Goal: Book appointment/travel/reservation

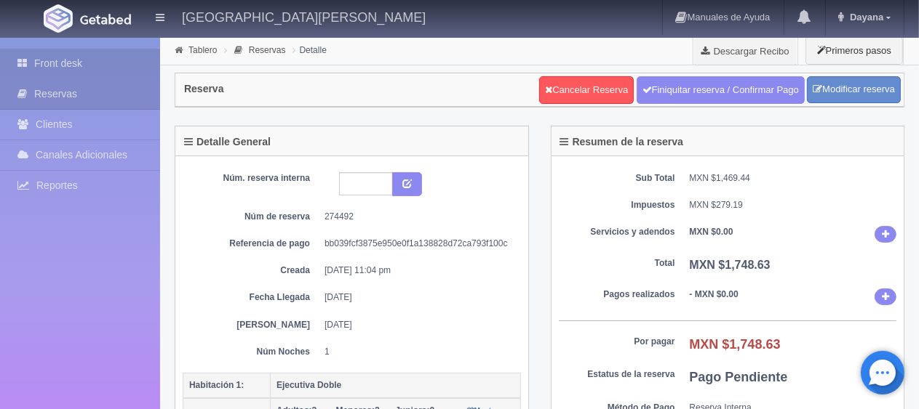
click at [73, 59] on link "Front desk" at bounding box center [80, 64] width 160 height 30
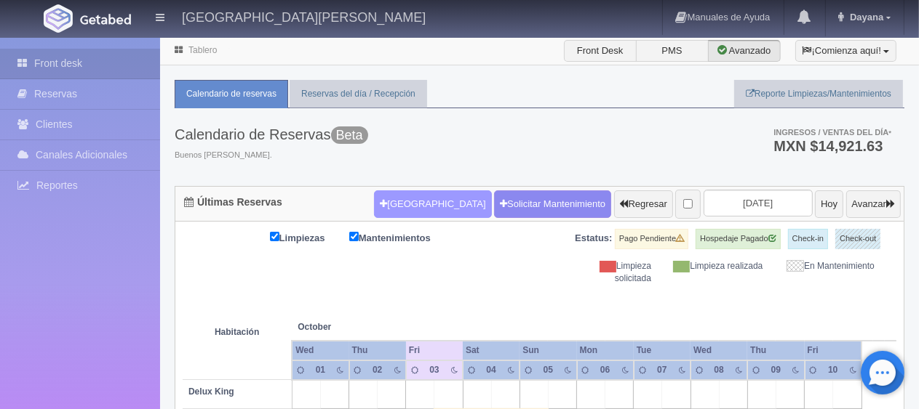
click at [401, 204] on button "[GEOGRAPHIC_DATA]" at bounding box center [432, 205] width 117 height 28
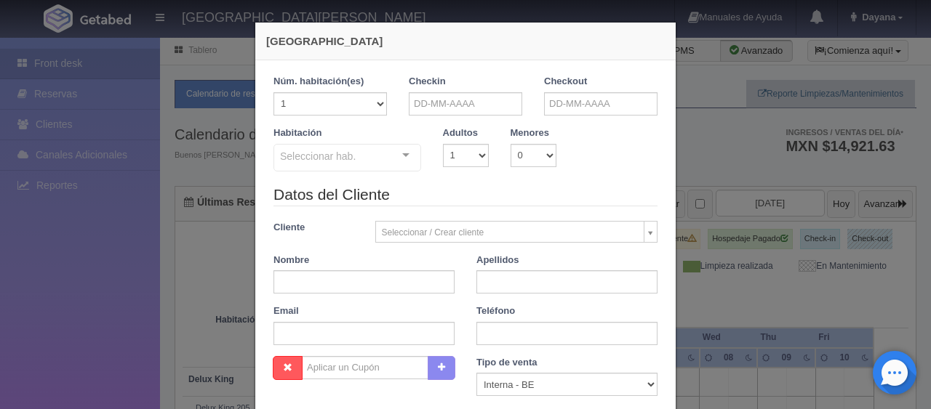
checkbox input "false"
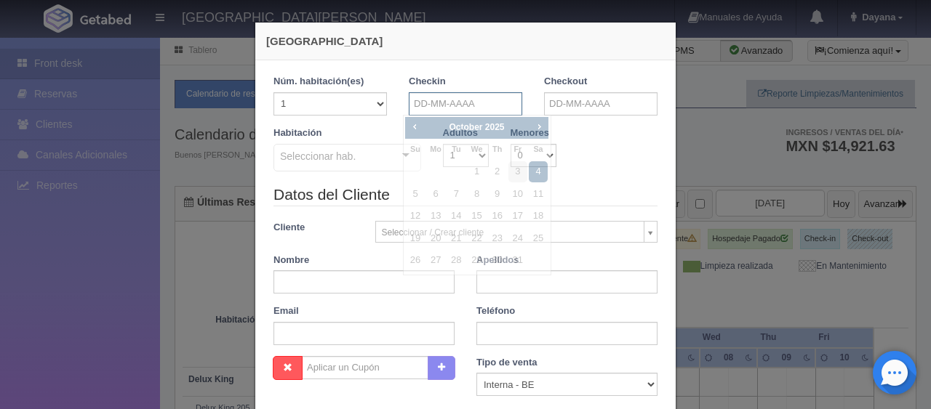
click at [411, 108] on input "text" at bounding box center [465, 103] width 113 height 23
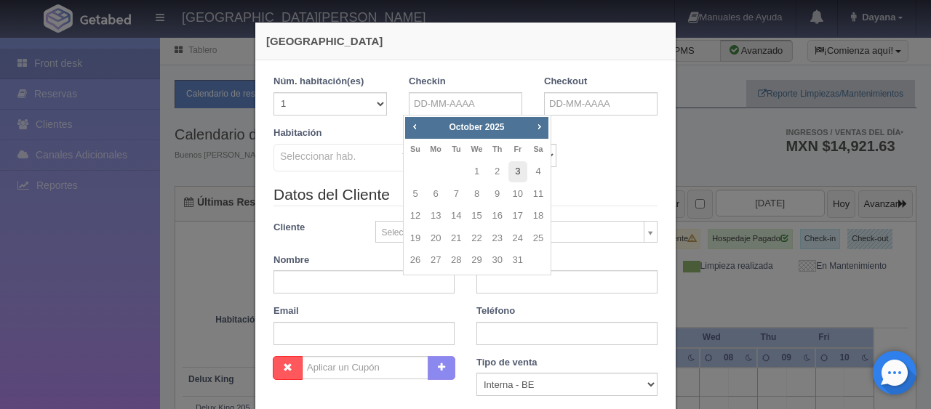
click at [518, 176] on link "3" at bounding box center [517, 171] width 19 height 21
type input "03-10-2025"
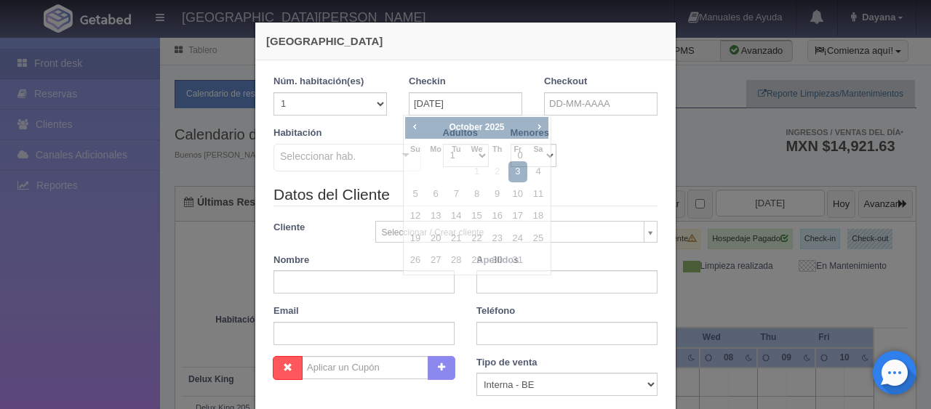
checkbox input "false"
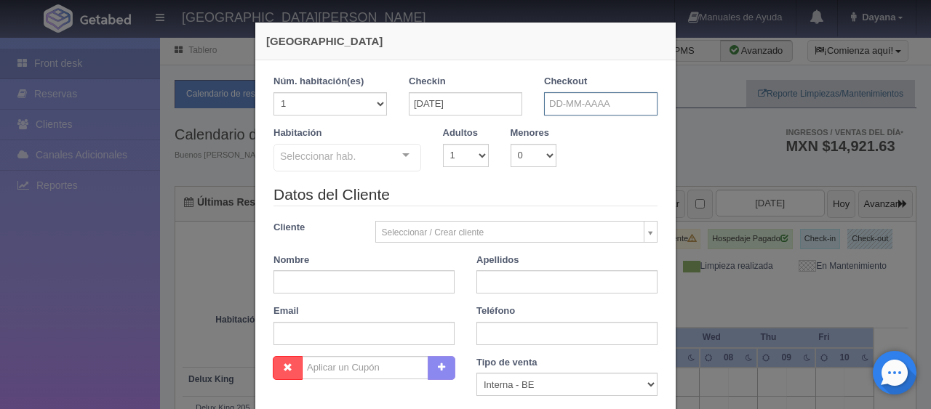
click at [562, 105] on input "text" at bounding box center [600, 103] width 113 height 23
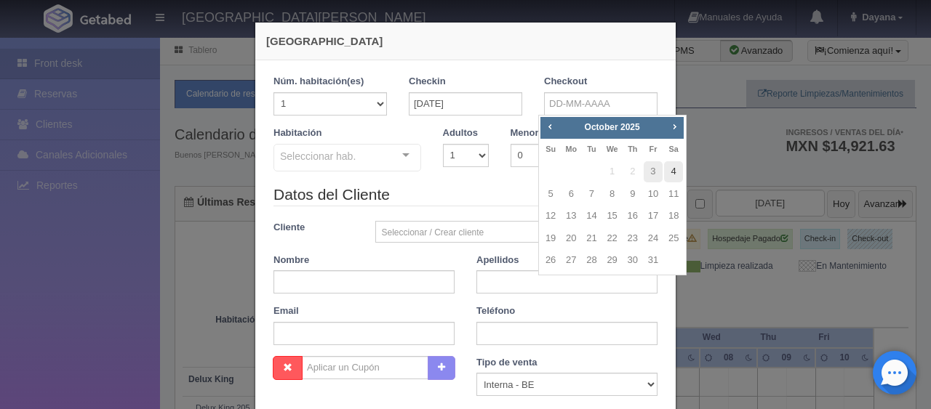
click at [671, 168] on link "4" at bounding box center [673, 171] width 19 height 21
type input "04-10-2025"
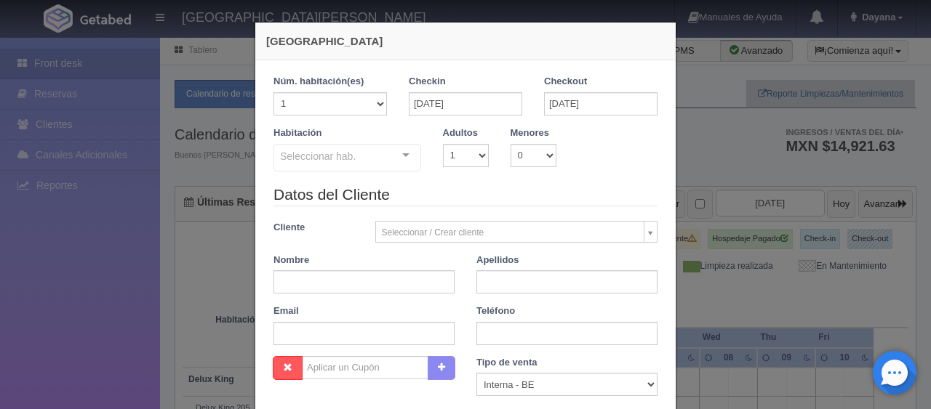
checkbox input "false"
click at [337, 277] on input "text" at bounding box center [363, 282] width 181 height 23
paste input "Alejandro Geniz Osorio"
type input "Alejandro Geniz Osorio"
click at [475, 153] on select "1 2 3 4 5 6 7 8 9 10" at bounding box center [466, 155] width 46 height 23
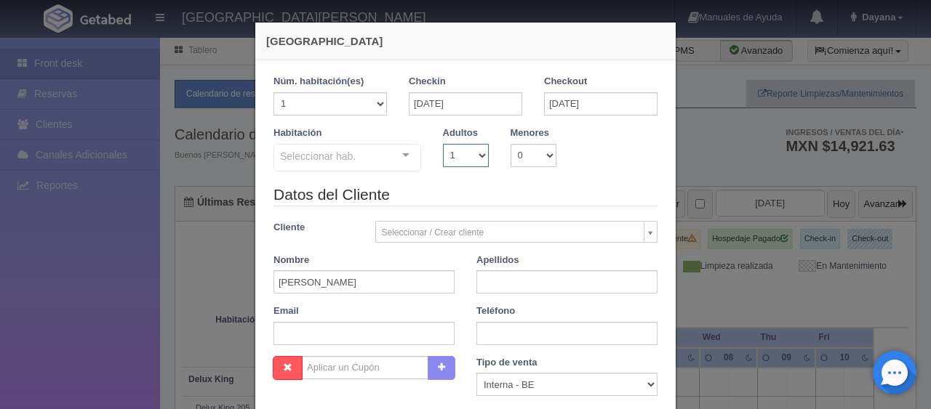
select select "2"
click at [443, 144] on select "1 2 3 4 5 6 7 8 9 10" at bounding box center [466, 155] width 46 height 23
click at [401, 158] on div at bounding box center [405, 156] width 29 height 22
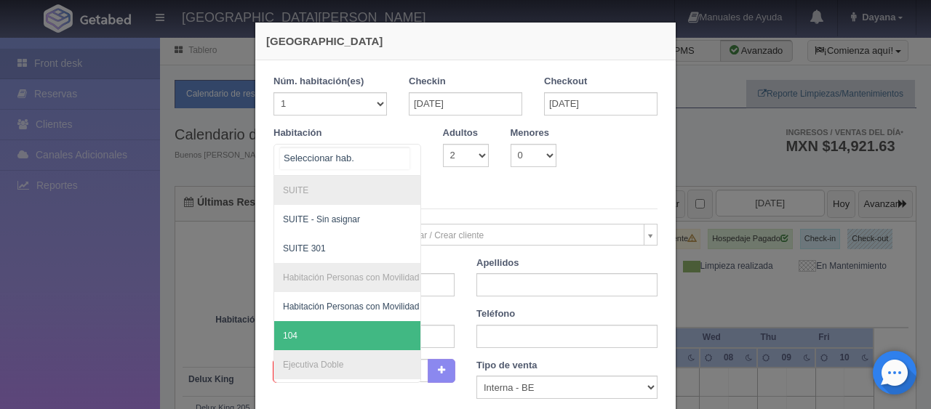
click at [343, 322] on span "104" at bounding box center [396, 335] width 244 height 29
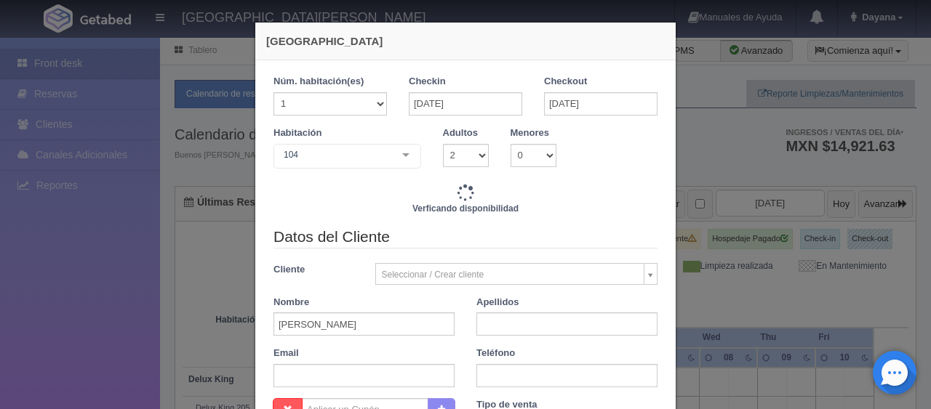
checkbox input "false"
type input "1549.00"
checkbox input "false"
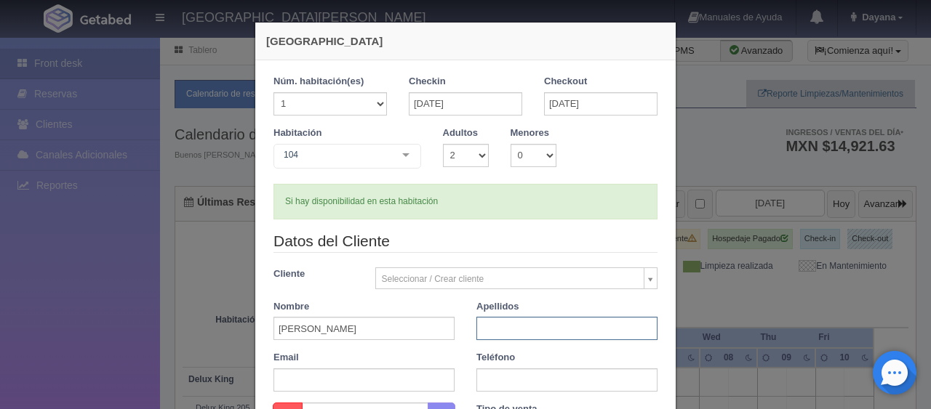
click at [492, 331] on input "text" at bounding box center [566, 328] width 181 height 23
type input "."
click at [497, 373] on input "text" at bounding box center [566, 380] width 181 height 23
paste input "1 5129146205"
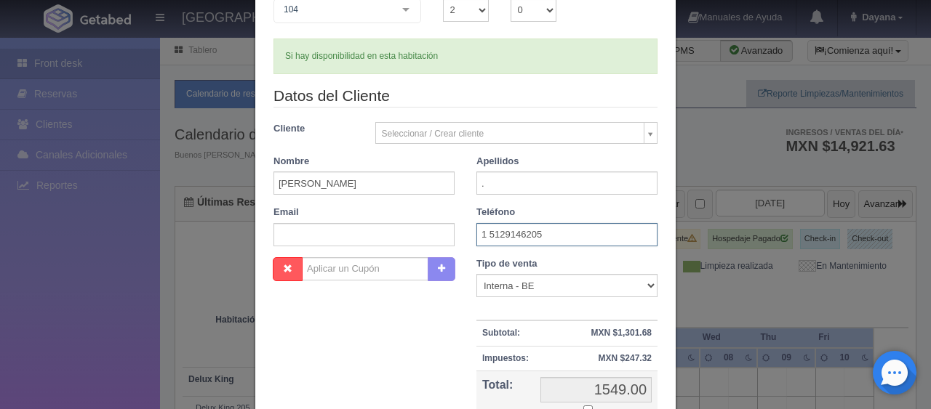
type input "1 5129146205"
click at [526, 291] on select "Correo Electronico Interna - BE Llamada OTA Externa Otro WALK IN" at bounding box center [566, 285] width 181 height 23
select select "extota"
click at [476, 274] on select "Correo Electronico Interna - BE Llamada OTA Externa Otro WALK IN" at bounding box center [566, 285] width 181 height 23
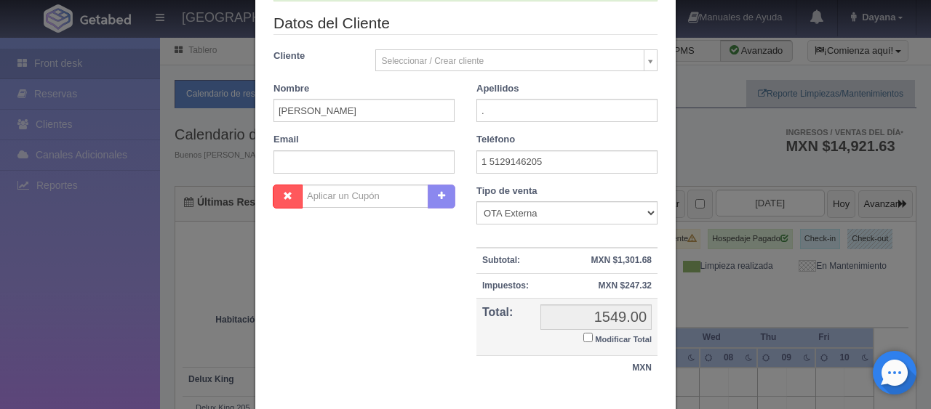
click at [595, 339] on small "Modificar Total" at bounding box center [623, 339] width 57 height 9
click at [588, 339] on input "Modificar Total" at bounding box center [587, 337] width 9 height 9
checkbox input "true"
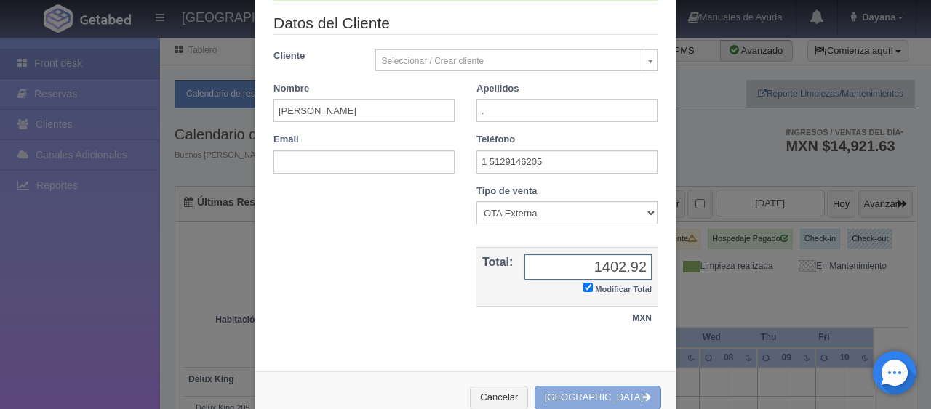
type input "1402.92"
click at [593, 393] on button "[GEOGRAPHIC_DATA]" at bounding box center [598, 398] width 127 height 24
drag, startPoint x: 368, startPoint y: 111, endPoint x: 265, endPoint y: 115, distance: 102.6
click at [265, 115] on div "Nombre Alejandro Geniz Osorio" at bounding box center [364, 102] width 203 height 41
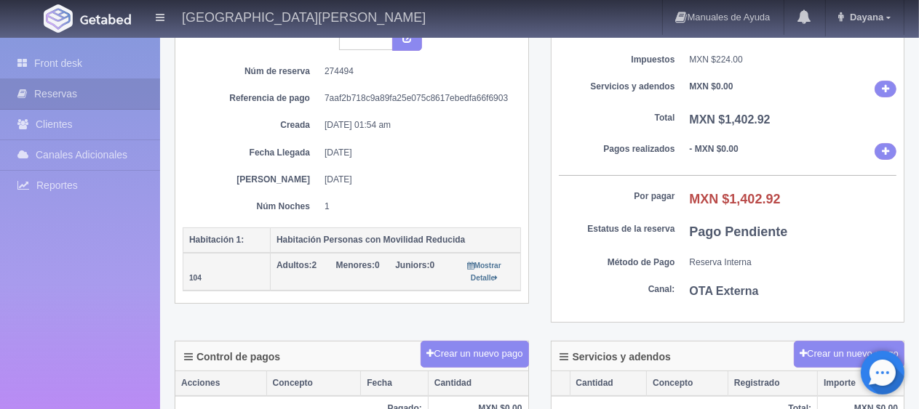
scroll to position [364, 0]
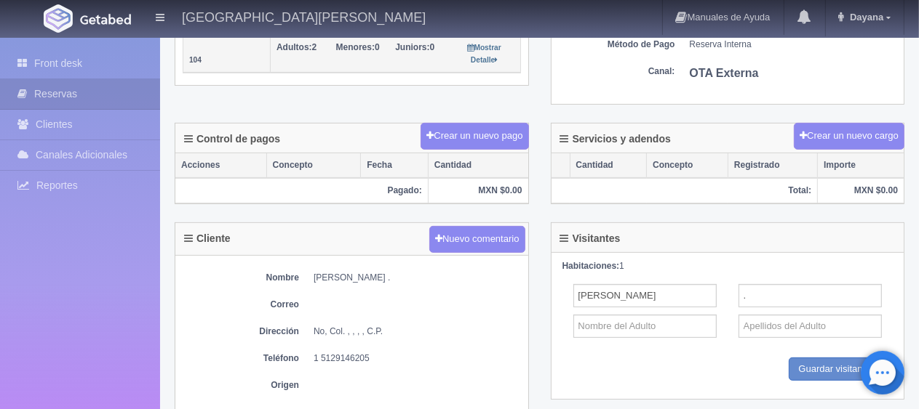
drag, startPoint x: 389, startPoint y: 270, endPoint x: 309, endPoint y: 263, distance: 80.3
click at [309, 263] on div "Nombre Alejandro Geniz Osorio . Correo Dirección No, Col. , , , , C.P. Teléfono…" at bounding box center [351, 335] width 353 height 159
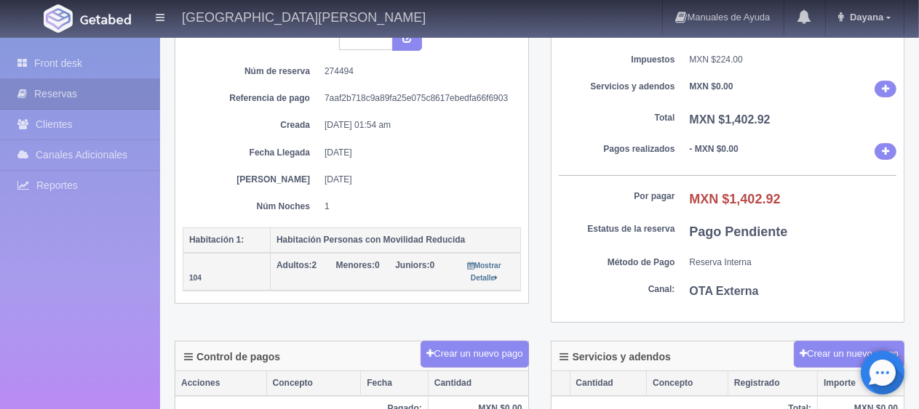
scroll to position [0, 0]
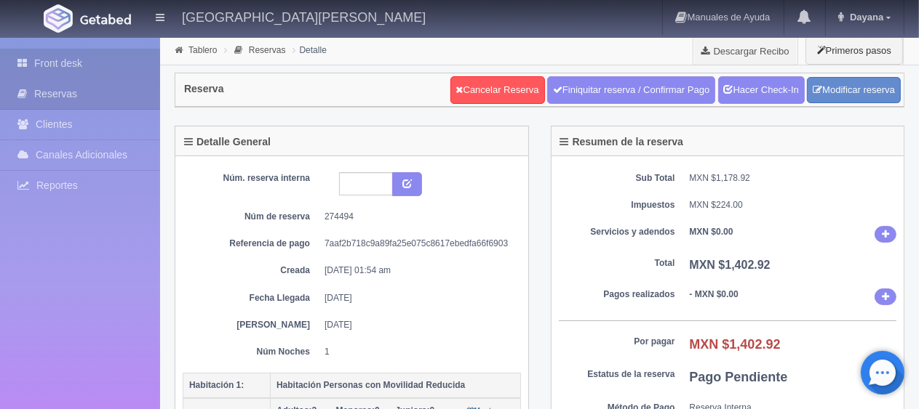
click at [106, 64] on link "Front desk" at bounding box center [80, 64] width 160 height 30
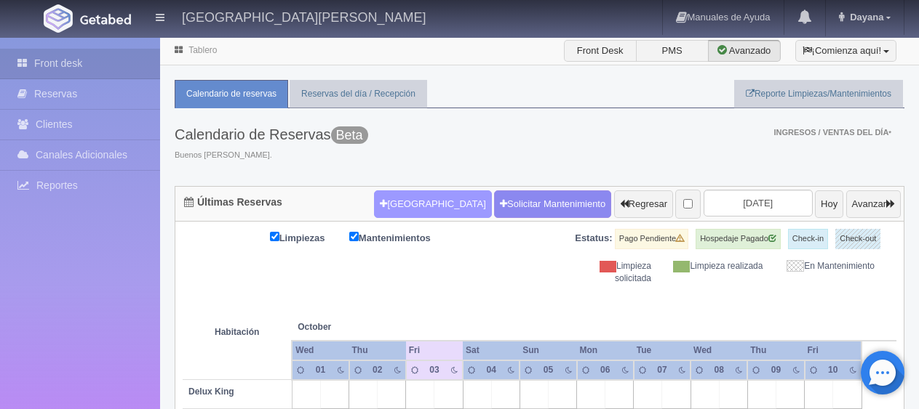
click at [401, 207] on button "[GEOGRAPHIC_DATA]" at bounding box center [432, 205] width 117 height 28
click at [401, 204] on button "[GEOGRAPHIC_DATA]" at bounding box center [432, 205] width 117 height 28
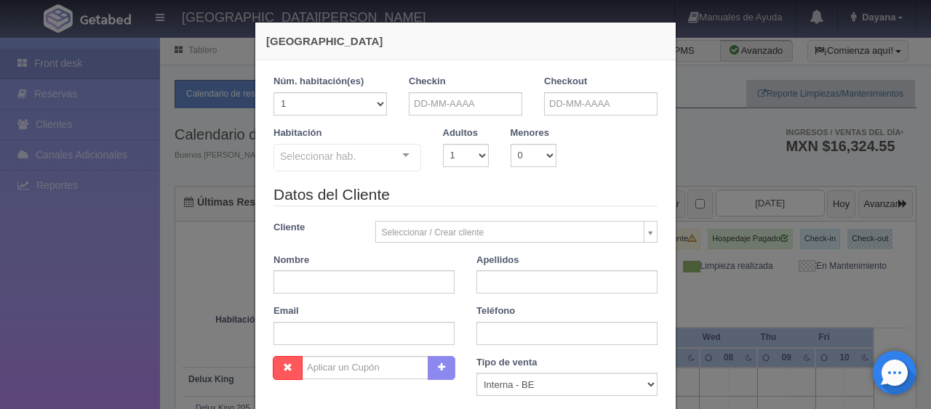
checkbox input "false"
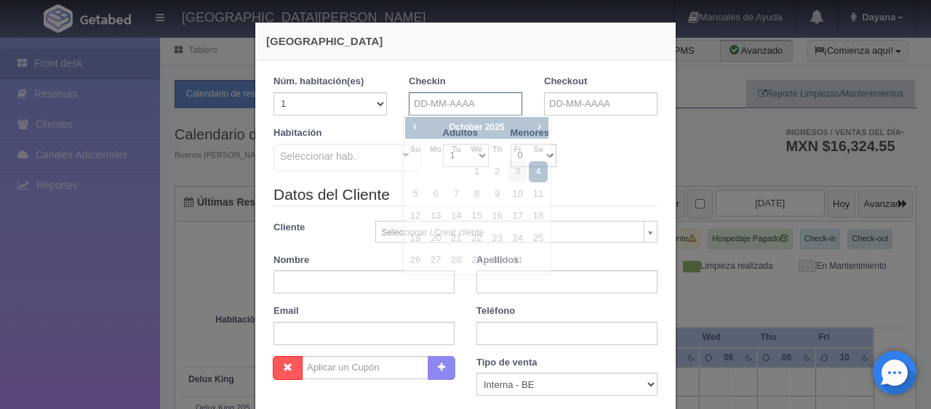
click at [483, 105] on input "text" at bounding box center [465, 103] width 113 height 23
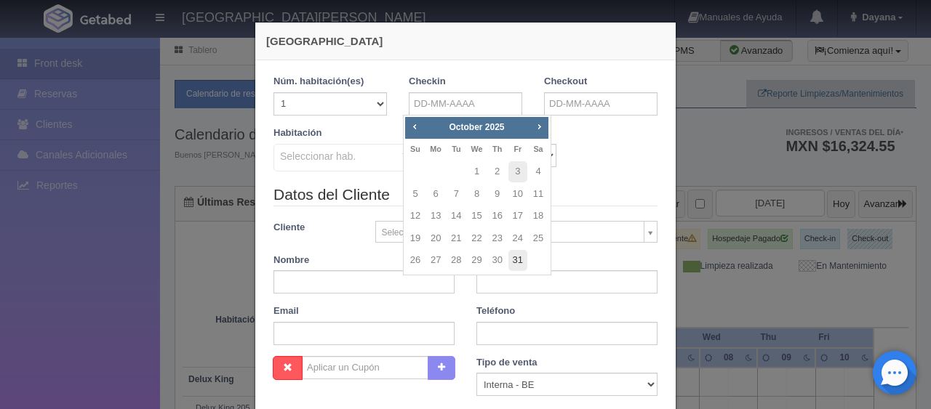
click at [513, 259] on link "31" at bounding box center [517, 260] width 19 height 21
type input "31-10-2025"
checkbox input "false"
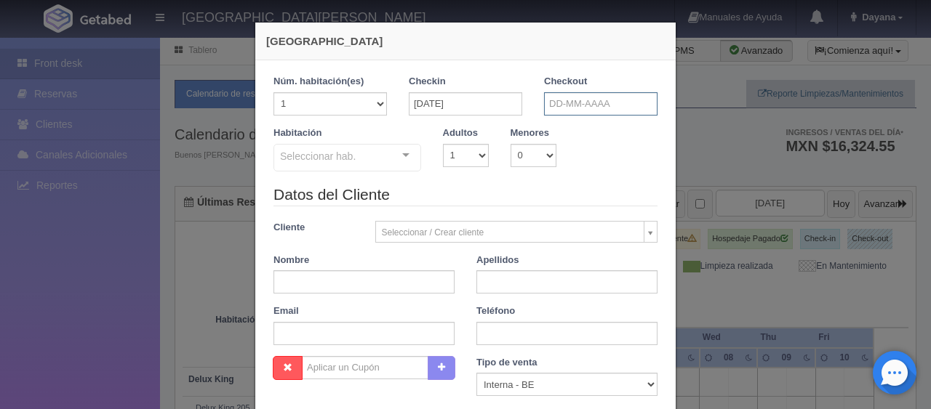
click at [547, 105] on input "text" at bounding box center [600, 103] width 113 height 23
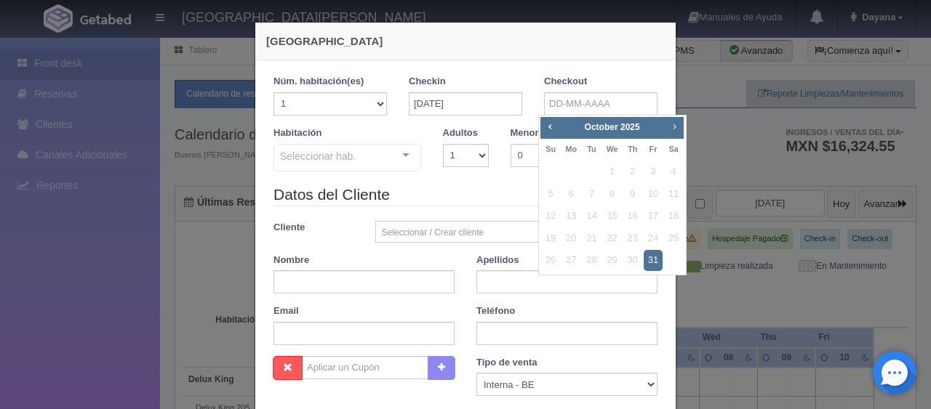
click at [672, 119] on link "Next" at bounding box center [675, 127] width 16 height 16
click at [570, 196] on link "3" at bounding box center [570, 194] width 19 height 21
type input "03-11-2025"
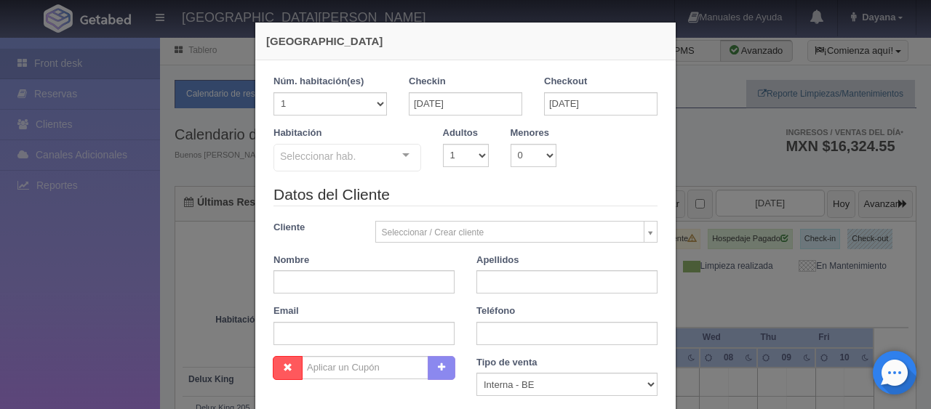
checkbox input "false"
click at [357, 289] on input "text" at bounding box center [363, 282] width 181 height 23
paste input "[PERSON_NAME]"
type input "[PERSON_NAME]"
click at [506, 293] on div "Datos del Cliente Cliente Seleccionar / Crear cliente Nuevo Cliente Adriana Nav…" at bounding box center [466, 270] width 406 height 172
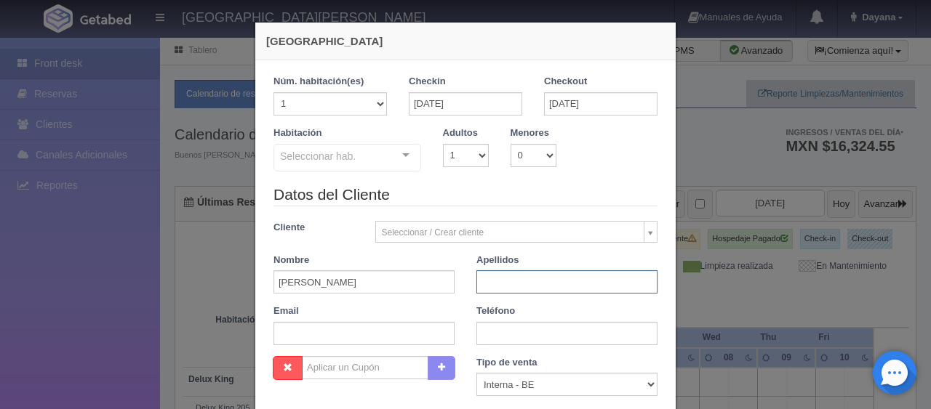
click at [506, 287] on input "text" at bounding box center [566, 282] width 181 height 23
type input "."
click at [443, 189] on legend "Datos del Cliente" at bounding box center [465, 195] width 384 height 23
click at [396, 169] on div "Seleccionar hab. SUITE SUITE - Sin asignar Habitación Personas con Movilidad Re…" at bounding box center [347, 158] width 148 height 29
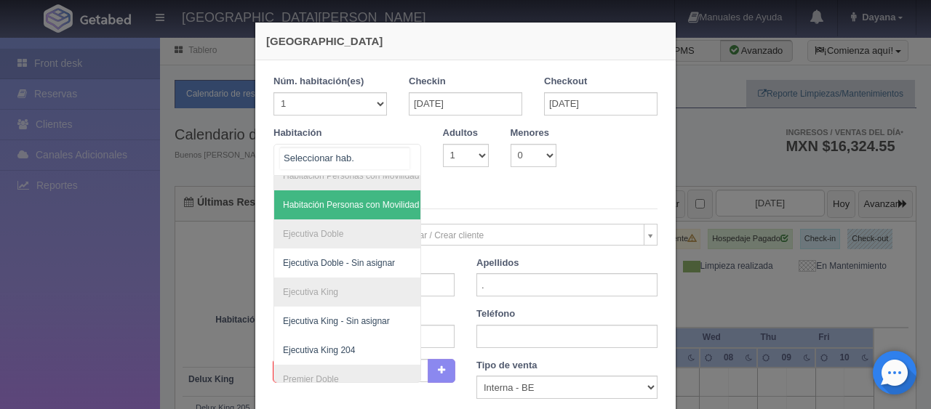
scroll to position [145, 0]
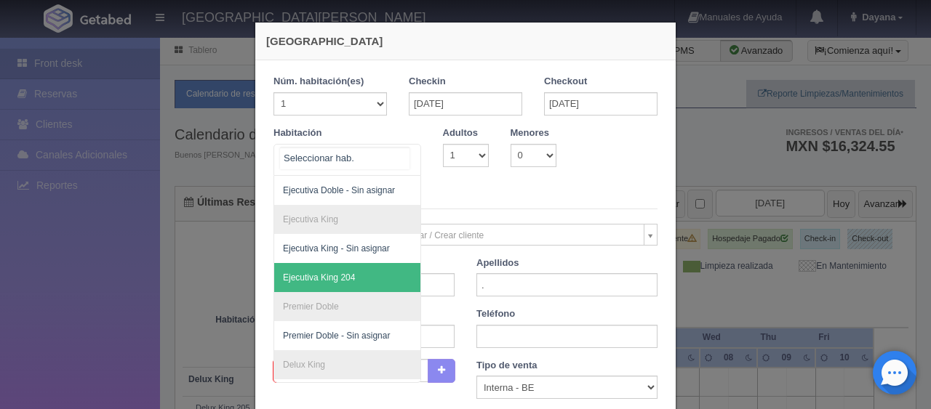
click at [371, 282] on span "Ejecutiva King 204" at bounding box center [396, 277] width 244 height 29
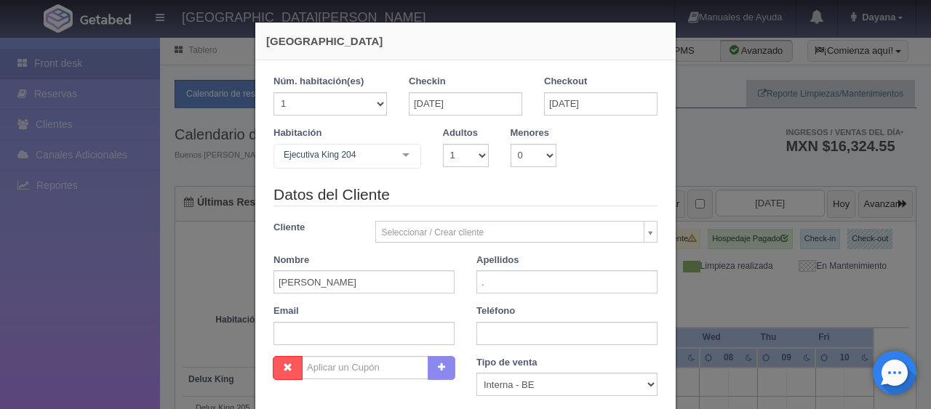
checkbox input "false"
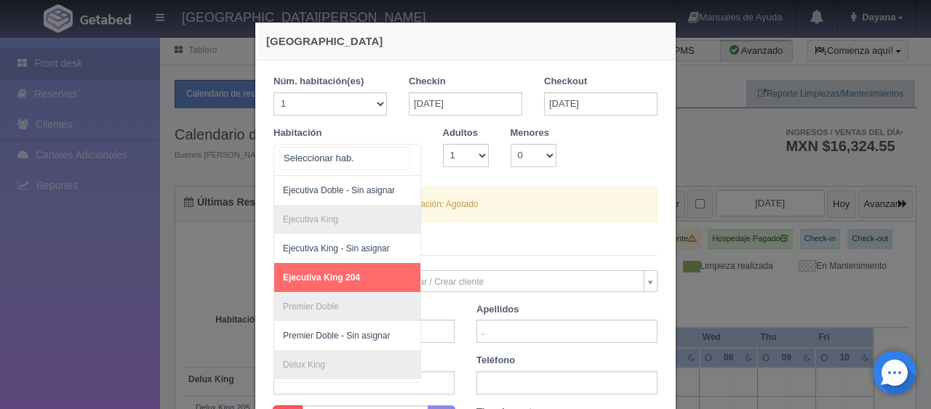
click at [391, 153] on div "SUITE SUITE - Sin asignar Habitación Personas con Movilidad Reducida Habitación…" at bounding box center [347, 160] width 148 height 32
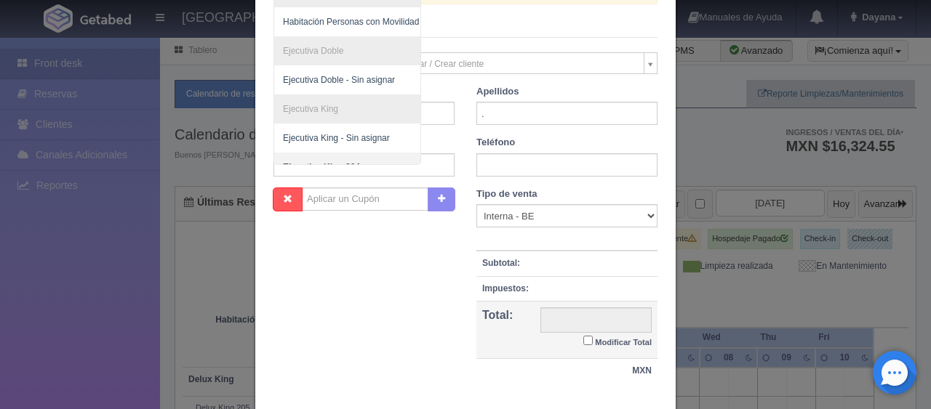
scroll to position [0, 0]
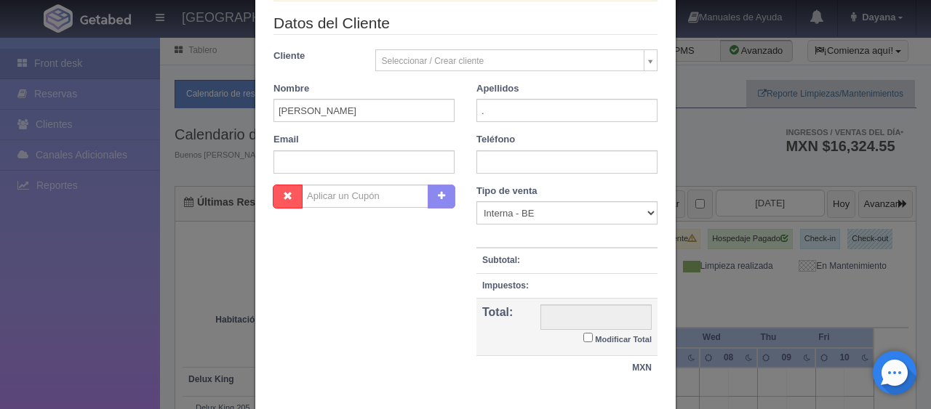
click at [351, 240] on div "Nombre Cupón : Descuentos : Tipo de venta Correo Electronico Interna - BE Llama…" at bounding box center [466, 291] width 406 height 212
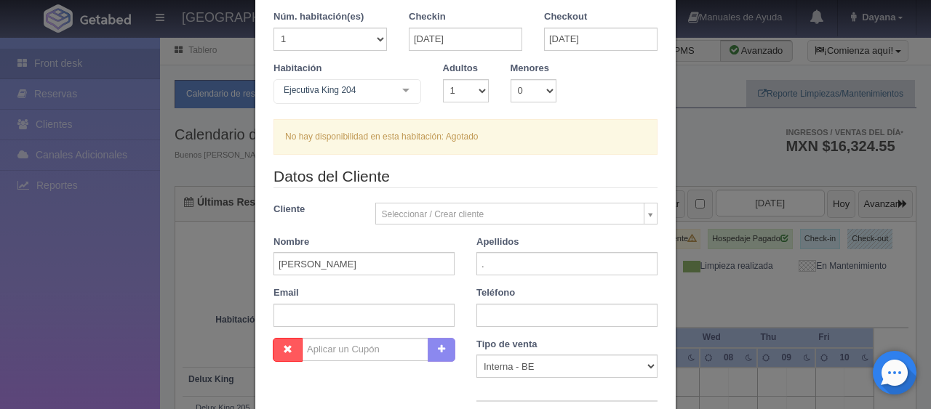
scroll to position [210, 0]
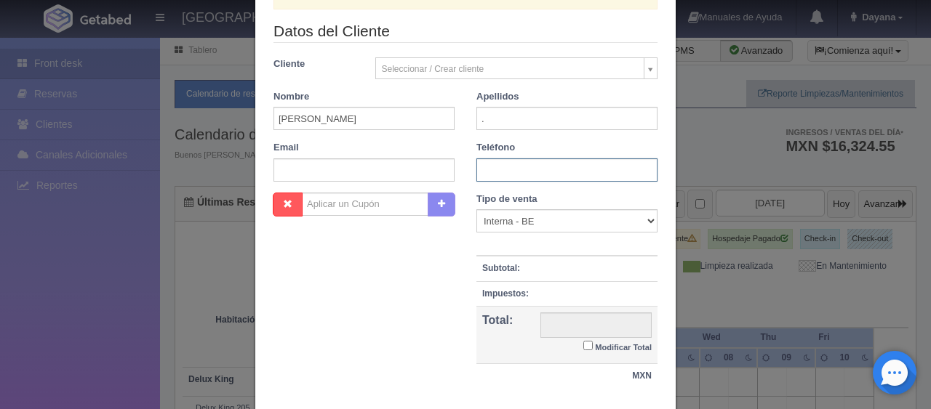
click at [523, 177] on input "text" at bounding box center [566, 170] width 181 height 23
click at [522, 176] on input "text" at bounding box center [566, 170] width 181 height 23
paste input "1 (0) 9085385623"
type input "1 (0) 9085385623"
click at [558, 223] on select "Correo Electronico Interna - BE Llamada OTA Externa Otro WALK IN" at bounding box center [566, 220] width 181 height 23
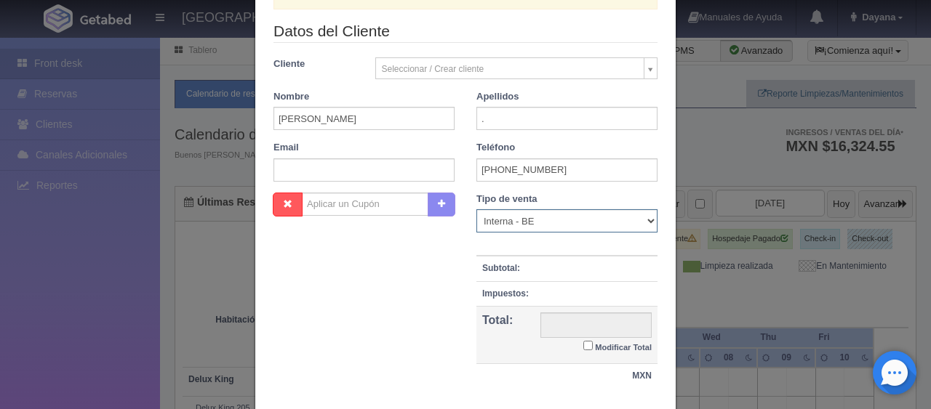
select select "extota"
click at [476, 209] on select "Correo Electronico Interna - BE Llamada OTA Externa Otro WALK IN" at bounding box center [566, 220] width 181 height 23
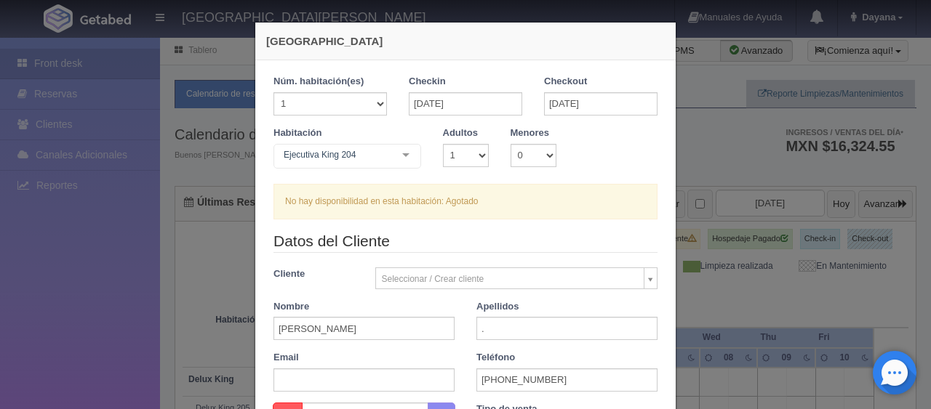
click at [404, 161] on div at bounding box center [405, 156] width 29 height 22
click at [392, 153] on div "Ejecutiva King 204 SUITE SUITE - Sin asignar Habitación Personas con Movilidad …" at bounding box center [347, 158] width 148 height 29
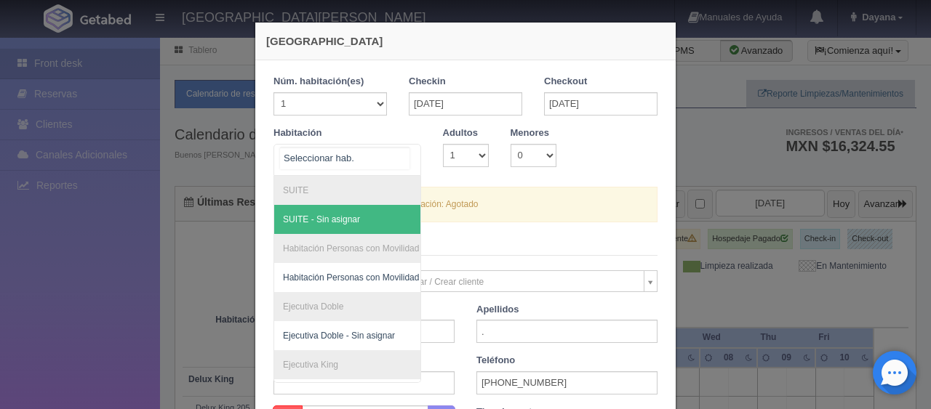
scroll to position [145, 0]
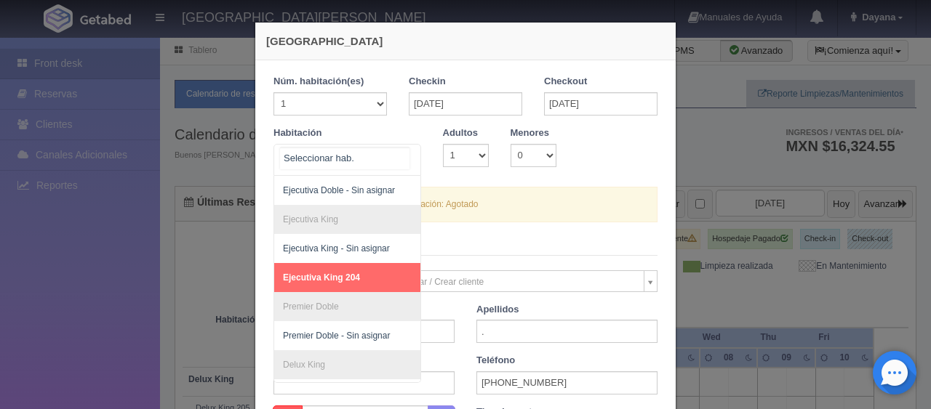
click at [355, 278] on span "Ejecutiva King 204" at bounding box center [396, 277] width 244 height 29
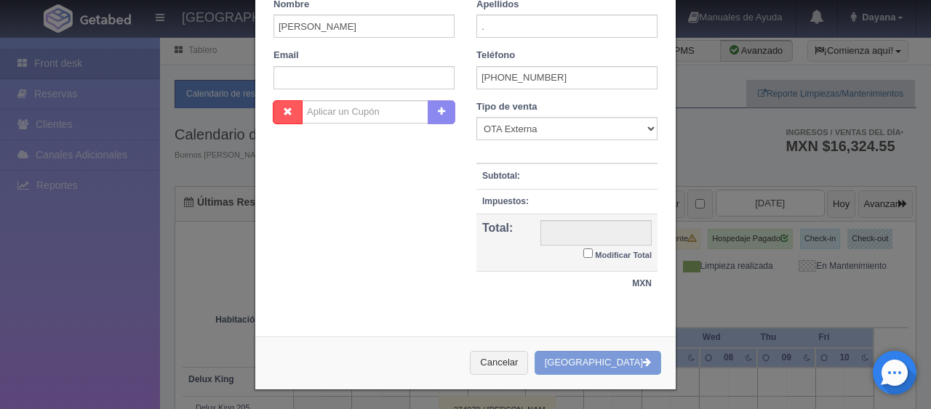
scroll to position [0, 0]
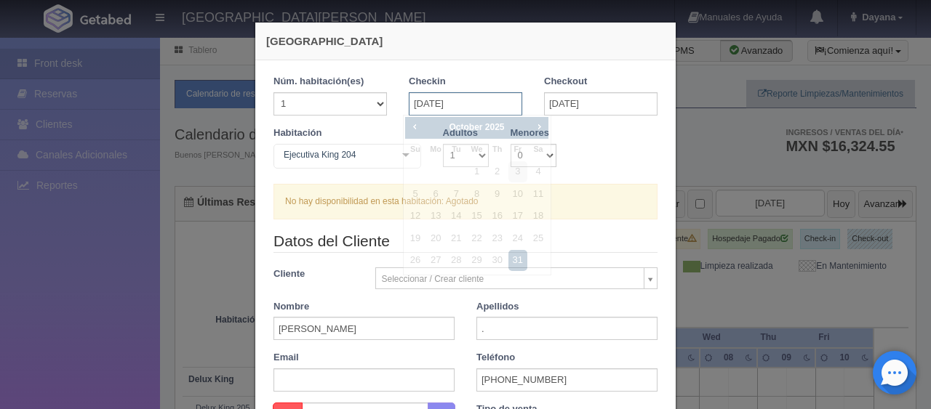
click at [450, 103] on input "31-10-2025" at bounding box center [465, 103] width 113 height 23
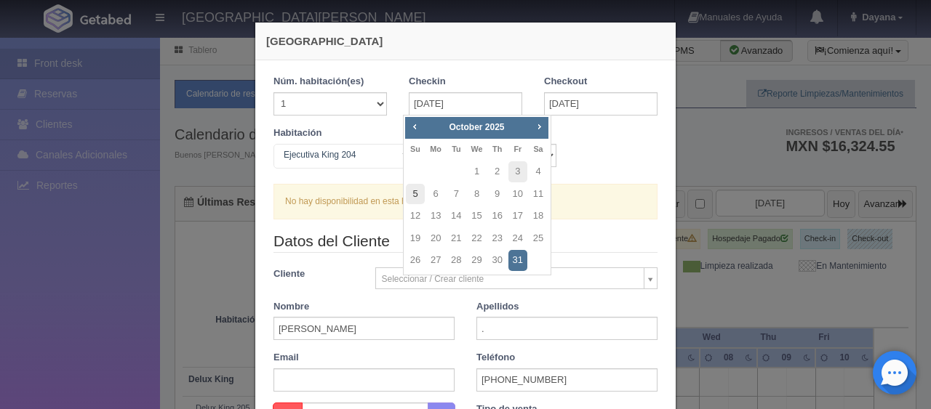
click at [413, 196] on link "5" at bounding box center [415, 194] width 19 height 21
type input "05-10-2025"
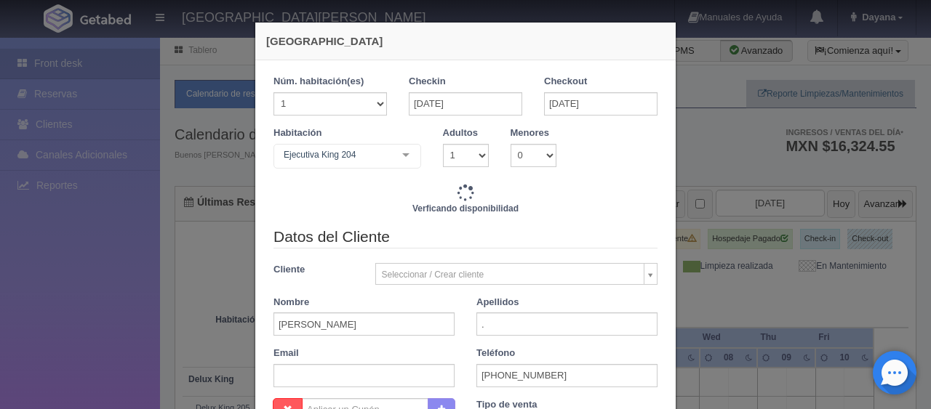
checkbox input "false"
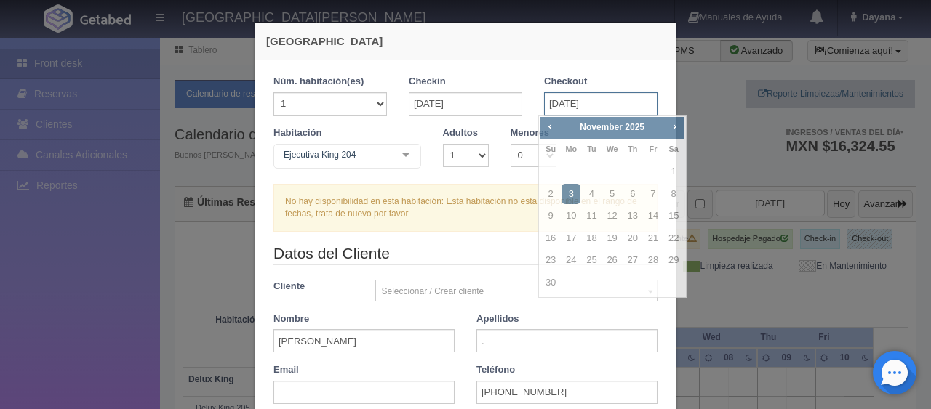
click at [562, 96] on input "03-11-2025" at bounding box center [600, 103] width 113 height 23
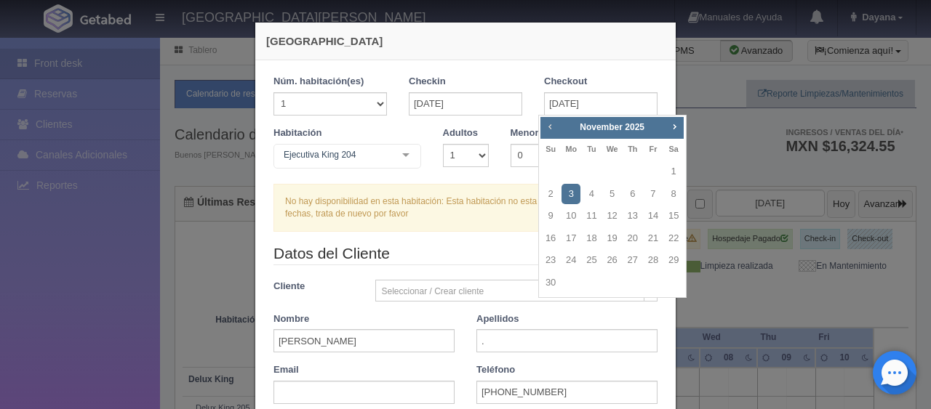
click at [544, 127] on span "Prev" at bounding box center [550, 127] width 12 height 12
click at [566, 196] on link "6" at bounding box center [570, 194] width 19 height 21
type input "06-10-2025"
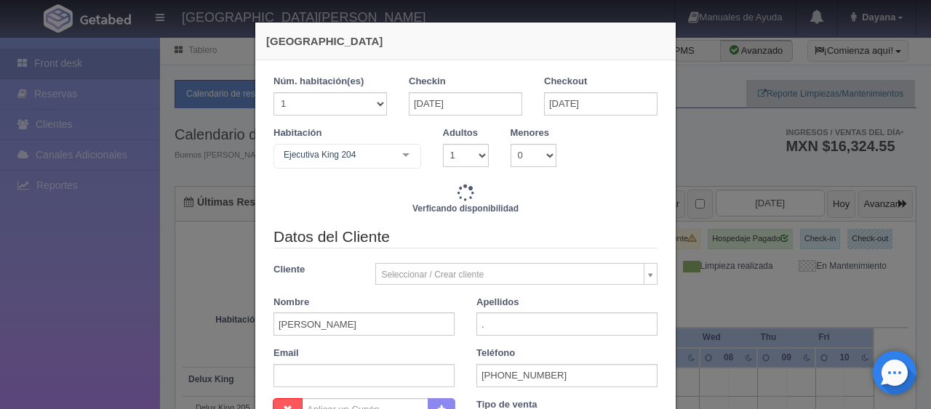
checkbox input "false"
type input "1299.00"
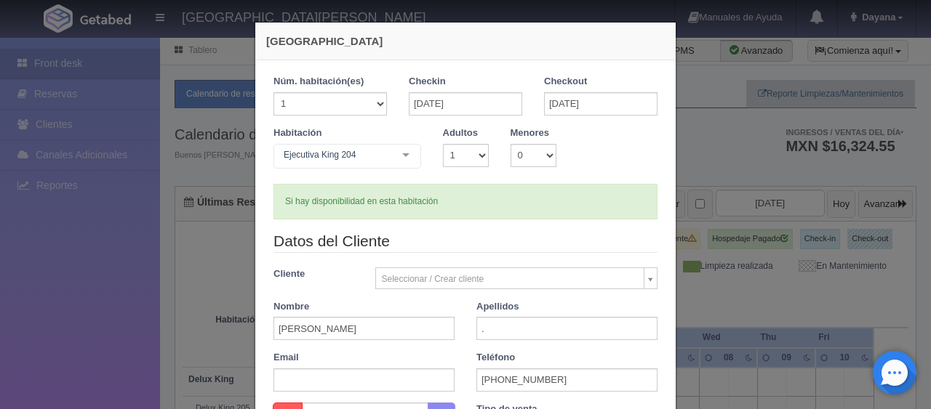
checkbox input "false"
click at [380, 327] on input "[PERSON_NAME]" at bounding box center [363, 328] width 181 height 23
type input "E"
paste input "Virginia Gutiérrez"
type input "Virginia Gutiérrez"
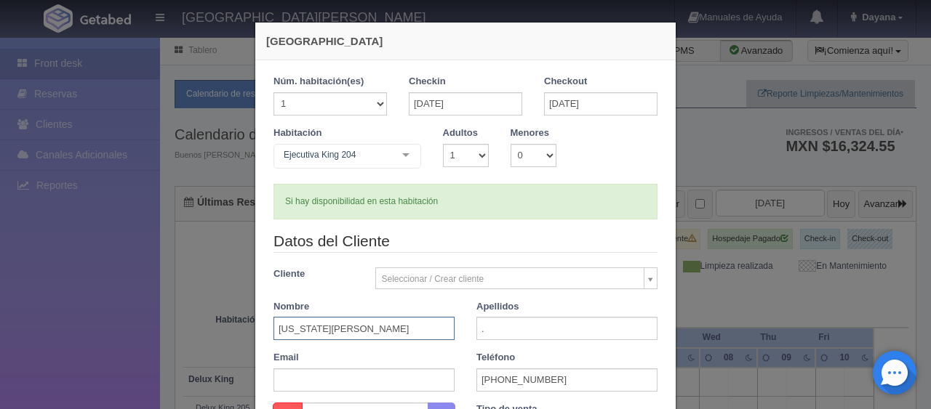
scroll to position [145, 0]
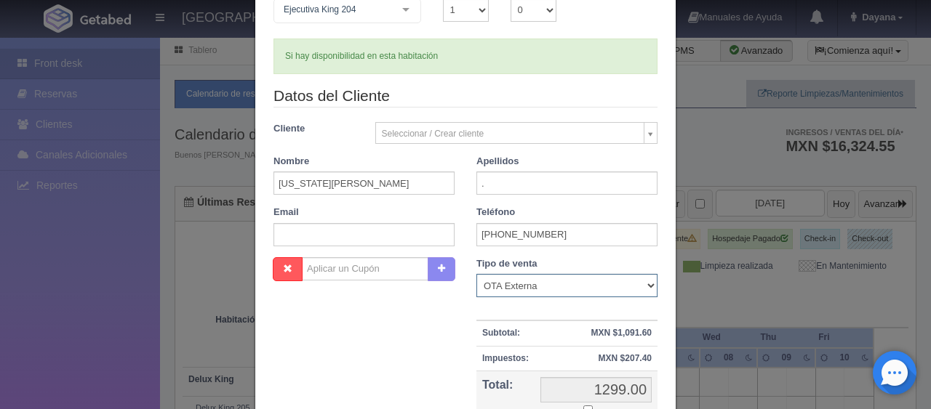
drag, startPoint x: 561, startPoint y: 273, endPoint x: 470, endPoint y: 281, distance: 91.3
click at [476, 281] on select "Correo Electronico Interna - BE Llamada OTA Externa Otro WALK IN" at bounding box center [566, 285] width 181 height 23
drag, startPoint x: 575, startPoint y: 233, endPoint x: 456, endPoint y: 239, distance: 119.4
click at [456, 239] on div "Datos del Cliente Cliente Seleccionar / Crear cliente Nuevo Cliente Adriana Nav…" at bounding box center [466, 171] width 406 height 172
paste input "52 5533328206"
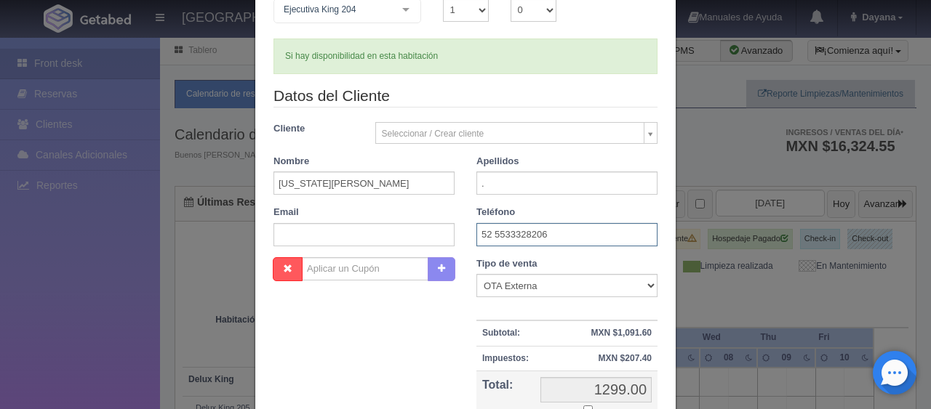
type input "52 5533328206"
click at [542, 287] on select "Correo Electronico Interna - BE Llamada OTA Externa Otro WALK IN" at bounding box center [566, 285] width 181 height 23
click at [421, 331] on div "Nombre Cupón : Descuentos : Tipo de venta Correo Electronico Interna - BE Llama…" at bounding box center [466, 363] width 406 height 212
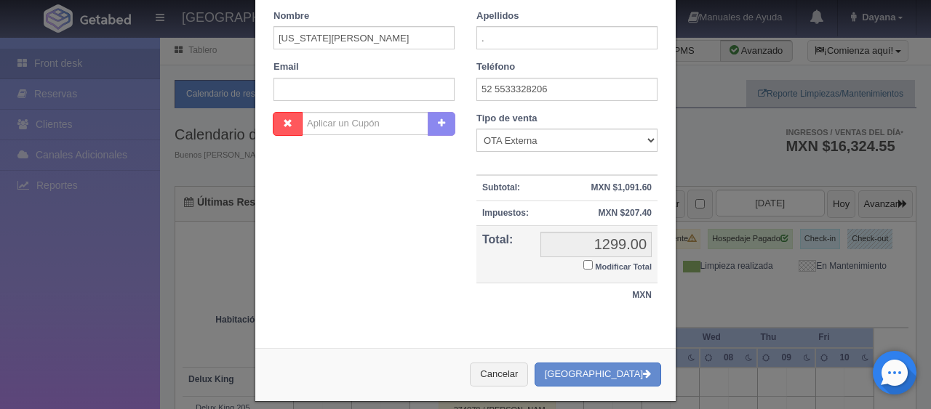
click at [583, 265] on input "Modificar Total" at bounding box center [587, 264] width 9 height 9
checkbox input "true"
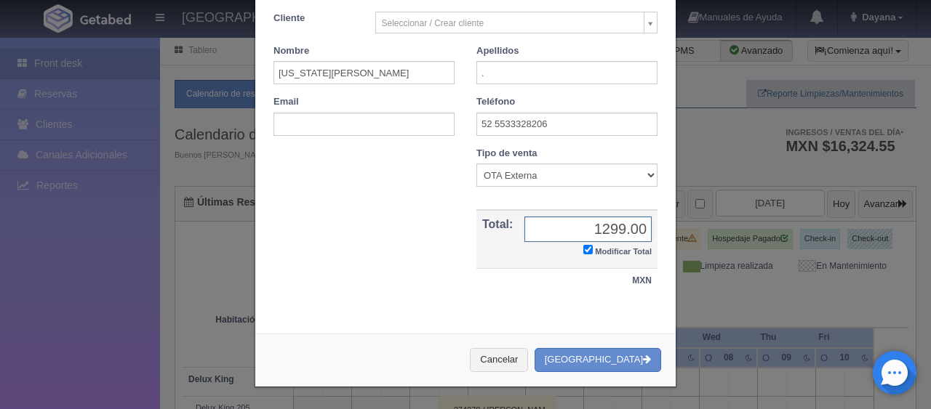
scroll to position [253, 0]
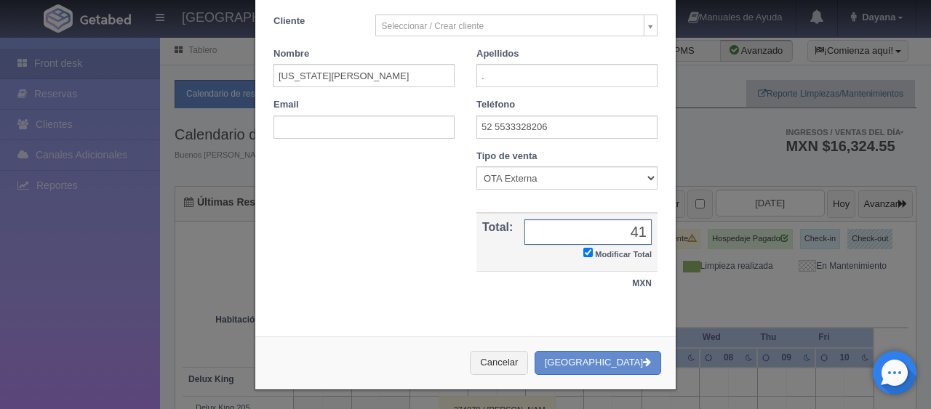
type input "4"
type input "1296"
click at [465, 284] on div "Tipo de venta Correo Electronico Interna - BE Llamada OTA Externa Otro WALK IN …" at bounding box center [566, 225] width 203 height 151
click at [625, 353] on button "[GEOGRAPHIC_DATA]" at bounding box center [598, 363] width 127 height 24
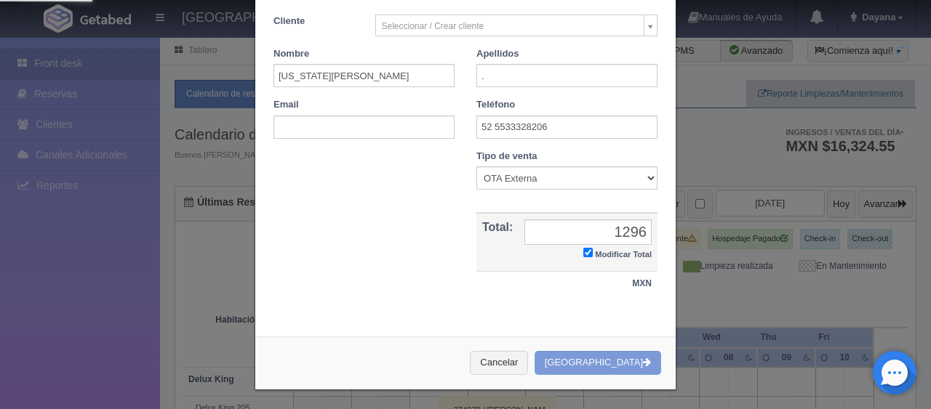
scroll to position [108, 0]
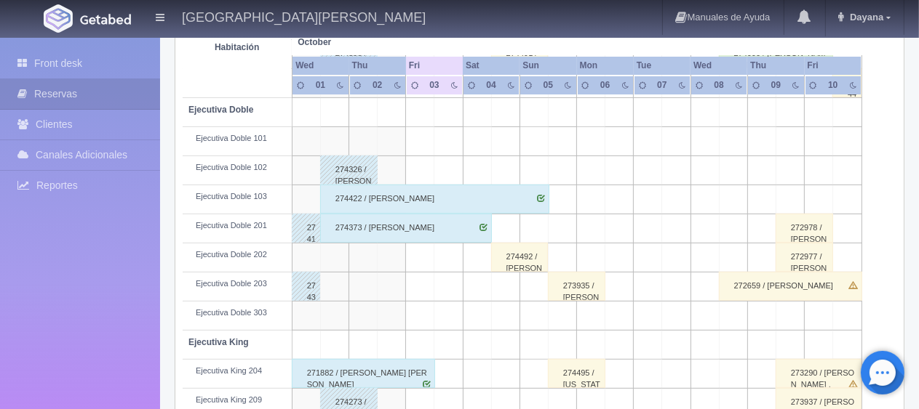
scroll to position [544, 0]
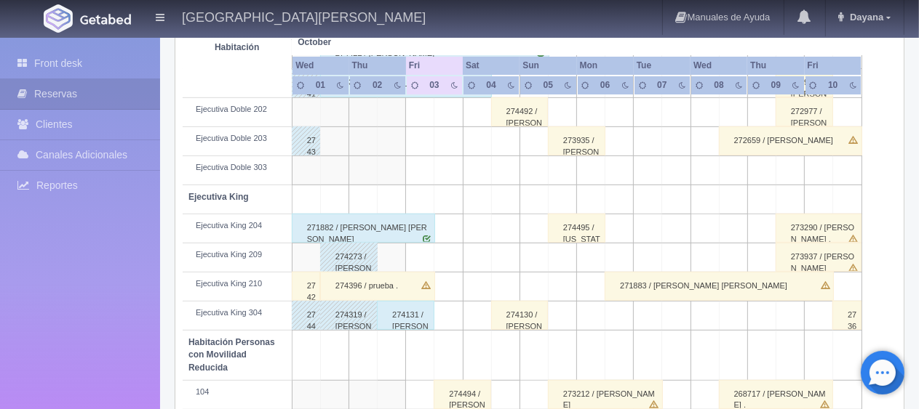
click at [554, 227] on div "274495 / [US_STATE][PERSON_NAME] ." at bounding box center [576, 228] width 57 height 29
click at [0, 0] on div "Fechas: / Tipo Habitación: Seleccionar hab. No elements found. Consider changin…" at bounding box center [0, 0] width 0 height 0
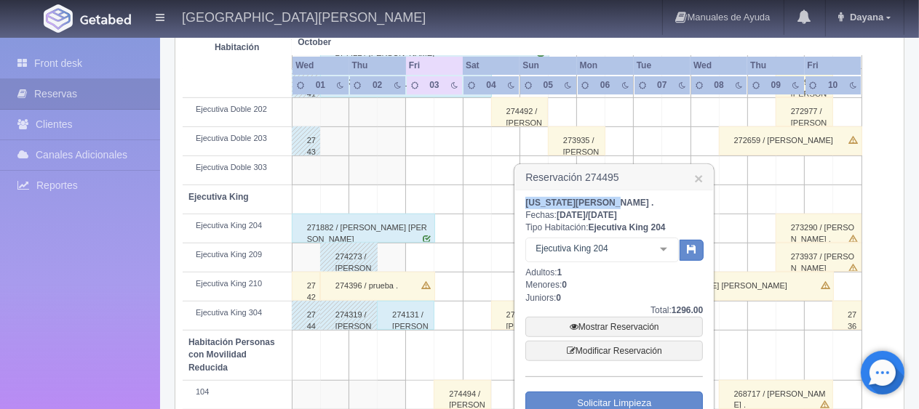
drag, startPoint x: 597, startPoint y: 199, endPoint x: 526, endPoint y: 204, distance: 71.5
click at [526, 204] on b "[US_STATE][PERSON_NAME] ." at bounding box center [589, 203] width 128 height 10
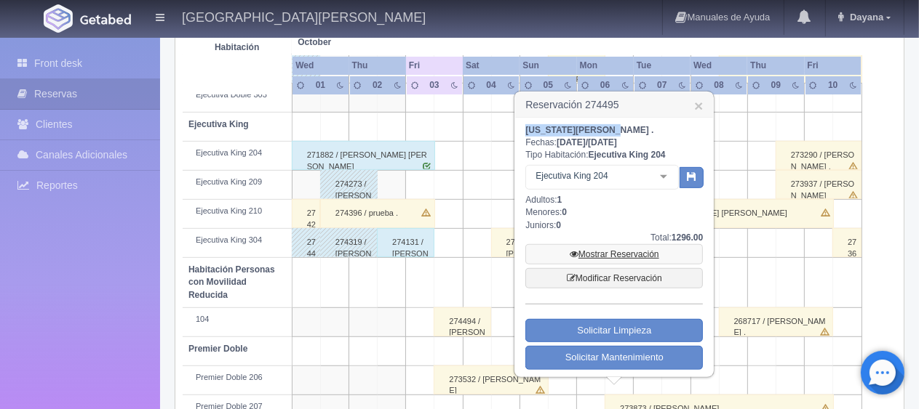
click at [617, 256] on link "Mostrar Reservación" at bounding box center [613, 254] width 177 height 20
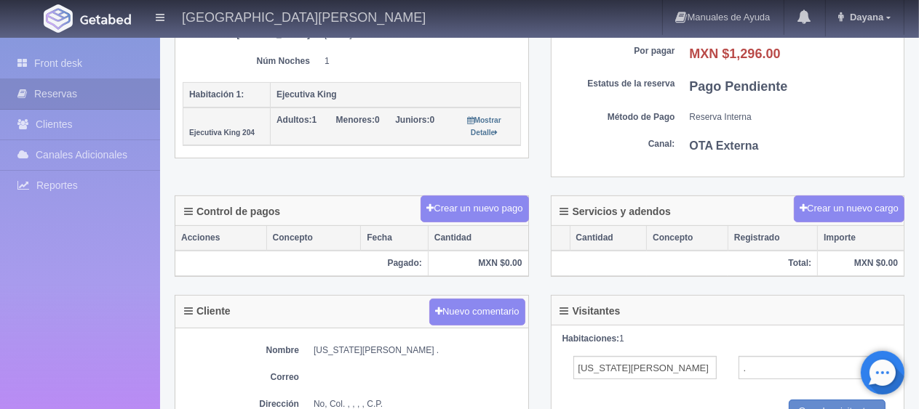
scroll to position [436, 0]
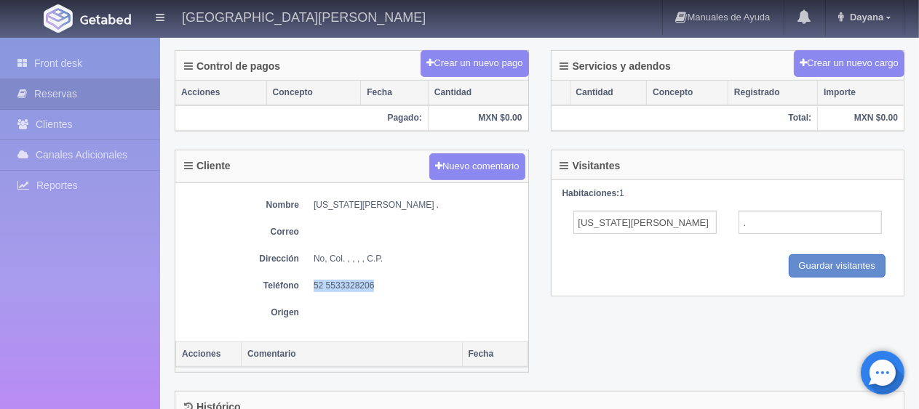
drag, startPoint x: 373, startPoint y: 284, endPoint x: 308, endPoint y: 284, distance: 64.7
click at [308, 284] on dl "Teléfono [PHONE_NUMBER]" at bounding box center [352, 286] width 338 height 12
copy dd "52 5533328206"
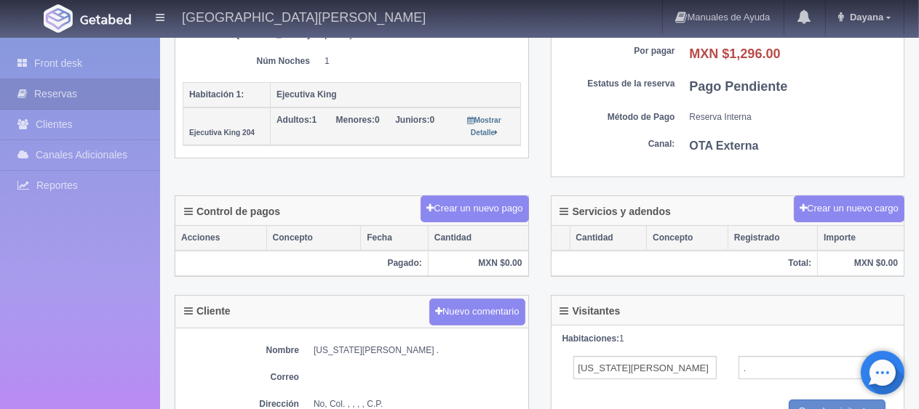
scroll to position [218, 0]
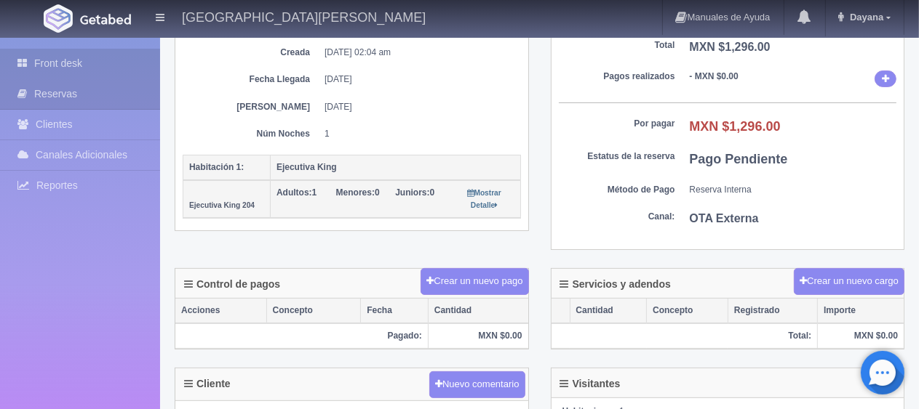
click at [52, 65] on link "Front desk" at bounding box center [80, 64] width 160 height 30
